Goal: Task Accomplishment & Management: Use online tool/utility

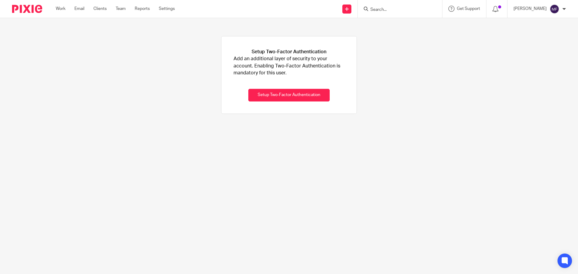
click at [381, 7] on input "Search" at bounding box center [397, 9] width 54 height 5
click at [394, 10] on input "Search" at bounding box center [397, 9] width 54 height 5
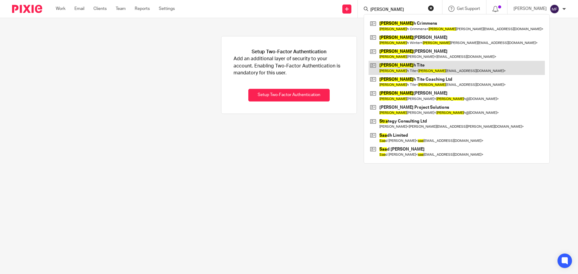
type input "[PERSON_NAME]"
click at [408, 71] on link at bounding box center [456, 68] width 176 height 14
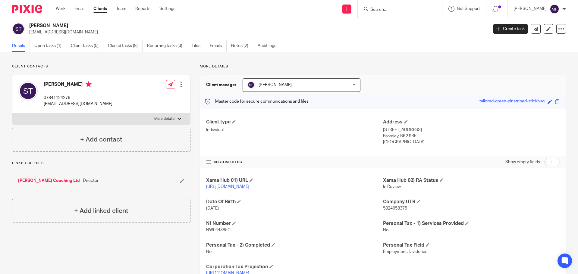
click at [544, 162] on input "checkbox" at bounding box center [551, 162] width 15 height 8
checkbox input "true"
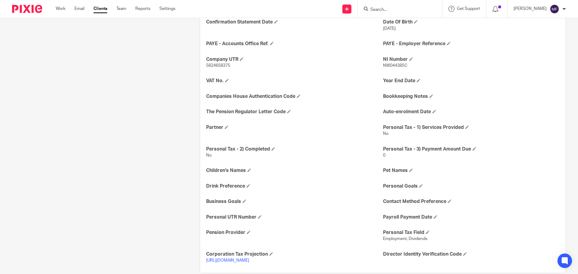
scroll to position [228, 0]
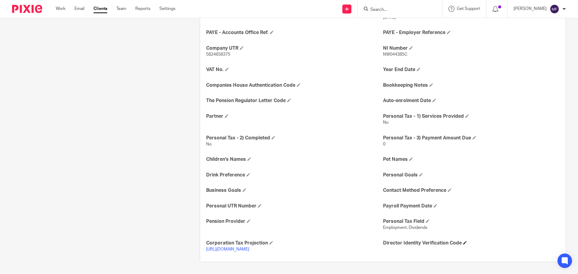
click at [461, 242] on h4 "Director Identity Verification Code" at bounding box center [471, 243] width 177 height 6
click at [463, 242] on span at bounding box center [465, 243] width 4 height 4
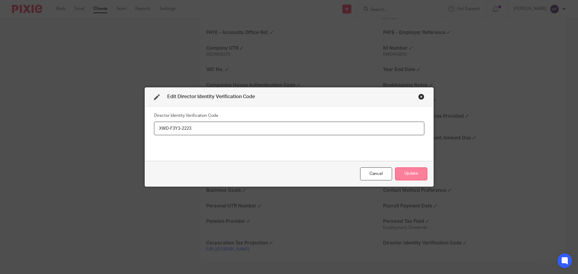
type input "XWD-F3Y3-2223"
click at [397, 170] on button "Update" at bounding box center [411, 173] width 32 height 13
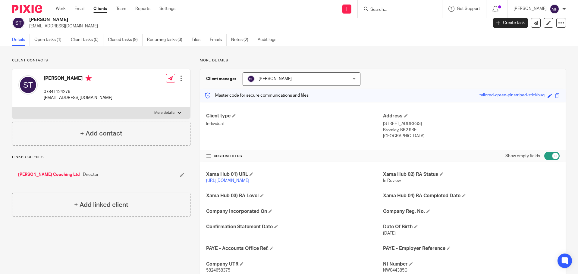
scroll to position [0, 0]
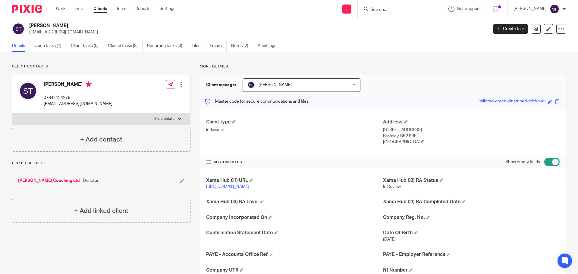
click at [380, 11] on input "Search" at bounding box center [397, 9] width 54 height 5
type input "Jo ey"
click at [396, 22] on link at bounding box center [423, 26] width 111 height 14
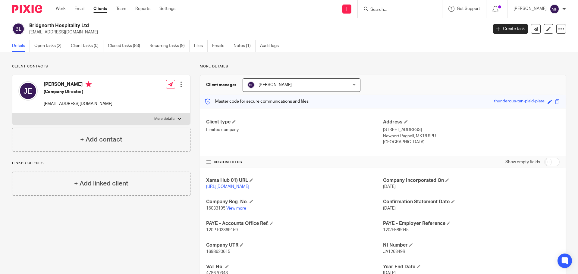
click at [547, 162] on input "checkbox" at bounding box center [551, 162] width 15 height 8
checkbox input "true"
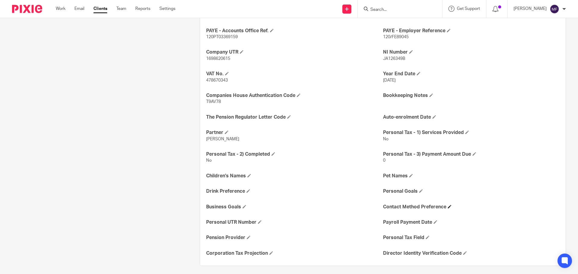
scroll to position [240, 0]
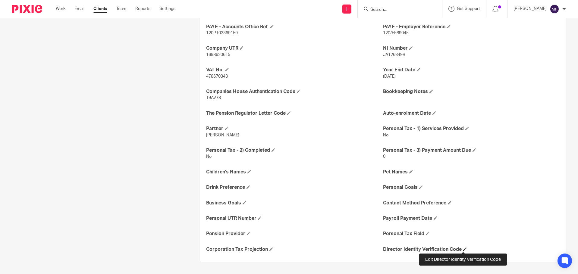
click at [463, 250] on span at bounding box center [465, 249] width 4 height 4
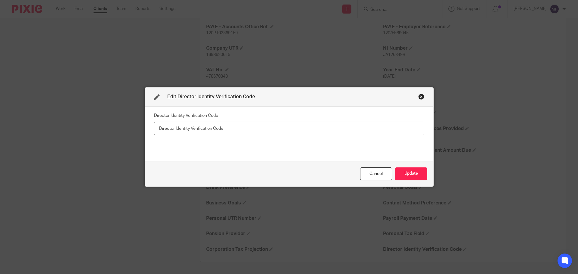
click at [175, 128] on input "text" at bounding box center [289, 129] width 270 height 14
type input "XF6-TF92-2223"
click at [421, 167] on div "Cancel Update" at bounding box center [289, 173] width 288 height 25
click at [420, 168] on button "Update" at bounding box center [411, 173] width 32 height 13
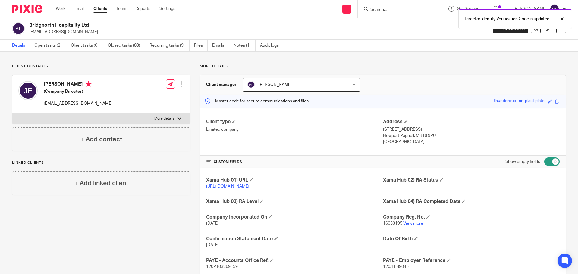
scroll to position [0, 0]
